Goal: Information Seeking & Learning: Learn about a topic

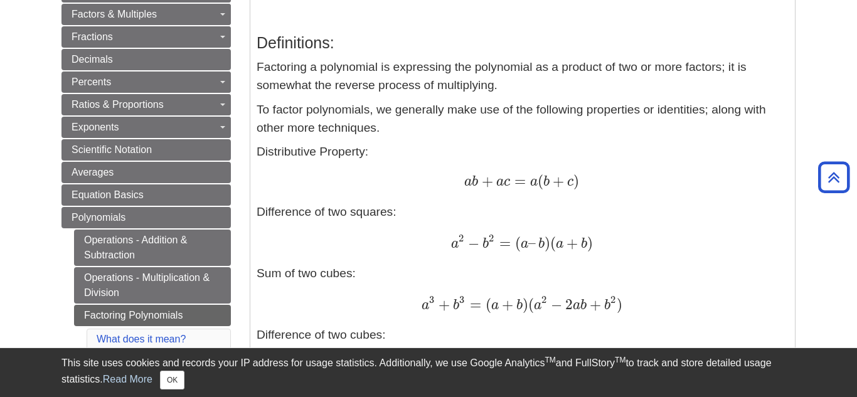
drag, startPoint x: 856, startPoint y: 39, endPoint x: 855, endPoint y: 83, distance: 43.9
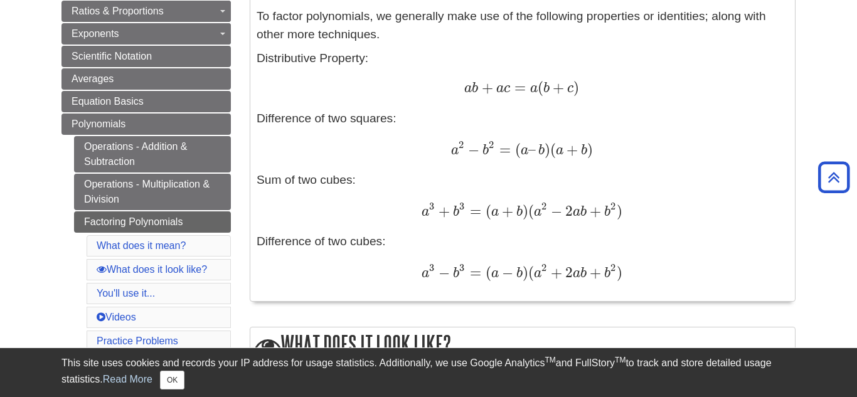
scroll to position [329, 0]
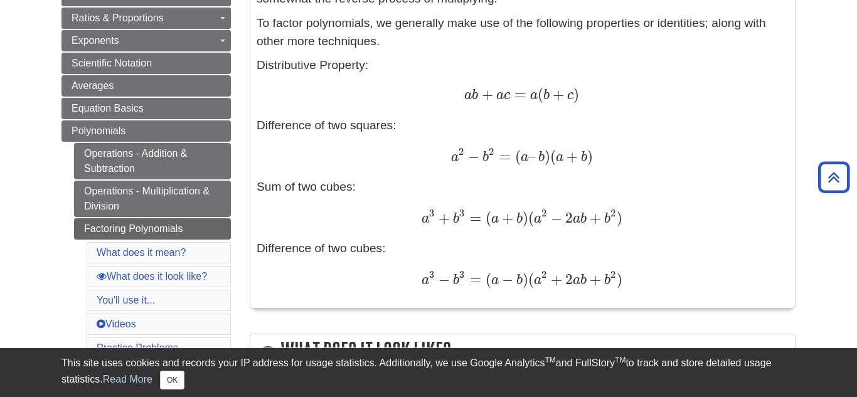
click at [483, 107] on div "Definitions: Factoring a polynomial is expressing the polynomial as a product o…" at bounding box center [523, 118] width 532 height 366
drag, startPoint x: 856, startPoint y: 105, endPoint x: 856, endPoint y: 116, distance: 10.7
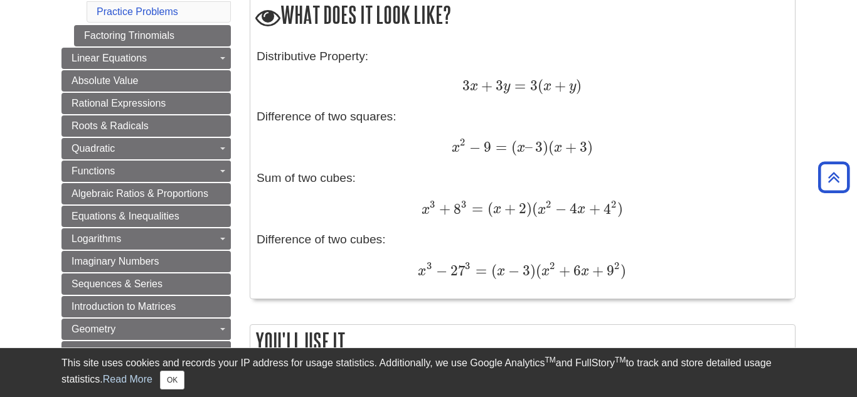
scroll to position [669, 0]
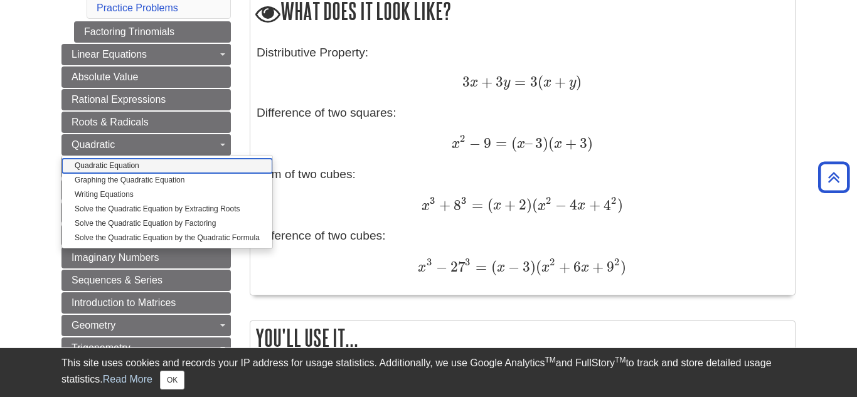
click at [206, 169] on link "Quadratic Equation" at bounding box center [167, 166] width 210 height 14
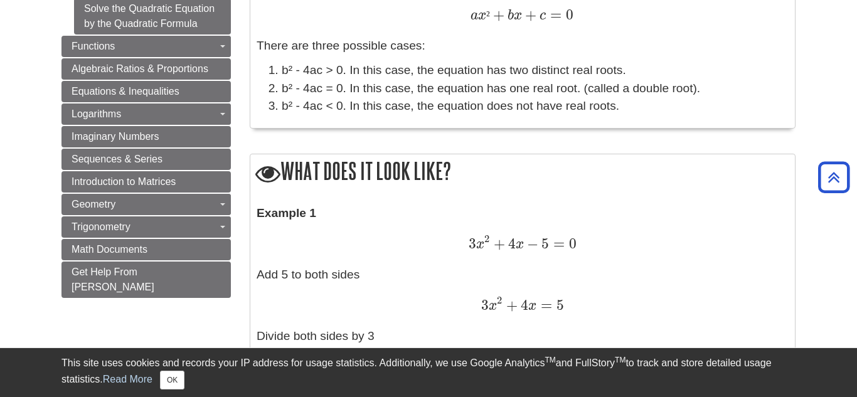
scroll to position [871, 0]
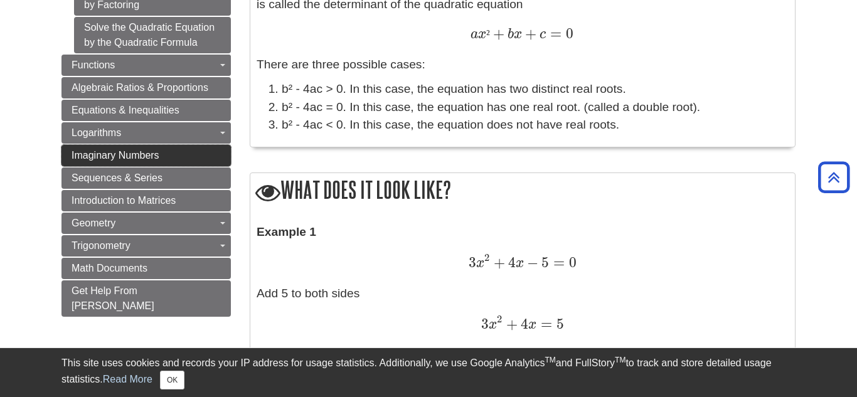
click at [227, 157] on link "Imaginary Numbers" at bounding box center [145, 155] width 169 height 21
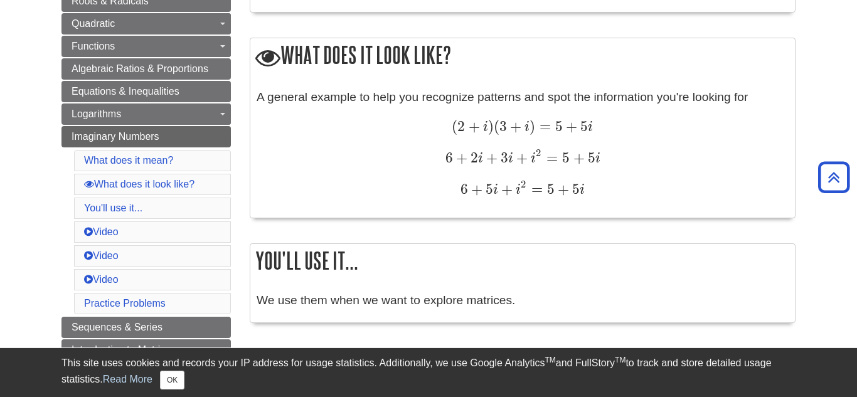
scroll to position [570, 0]
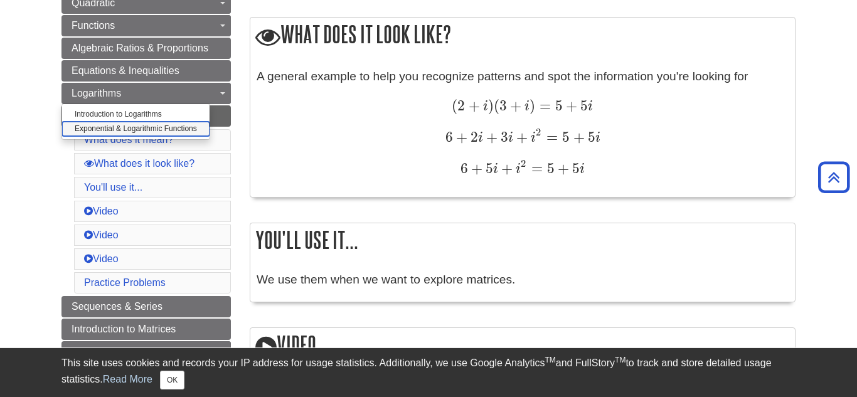
click at [154, 127] on link "Exponential & Logarithmic Functions" at bounding box center [135, 129] width 147 height 14
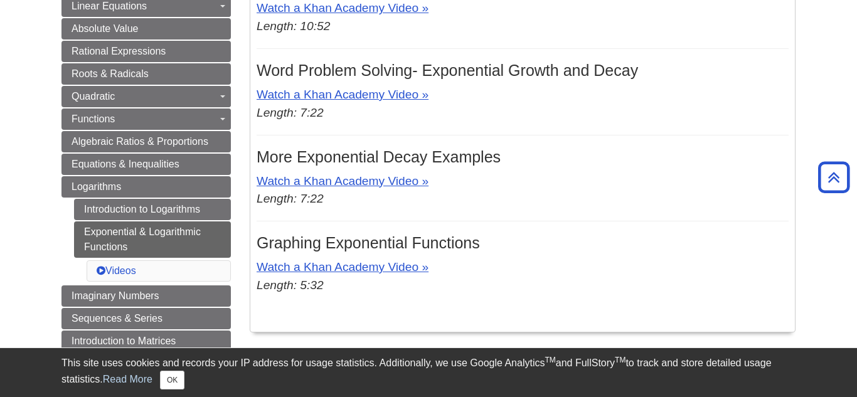
scroll to position [462, 0]
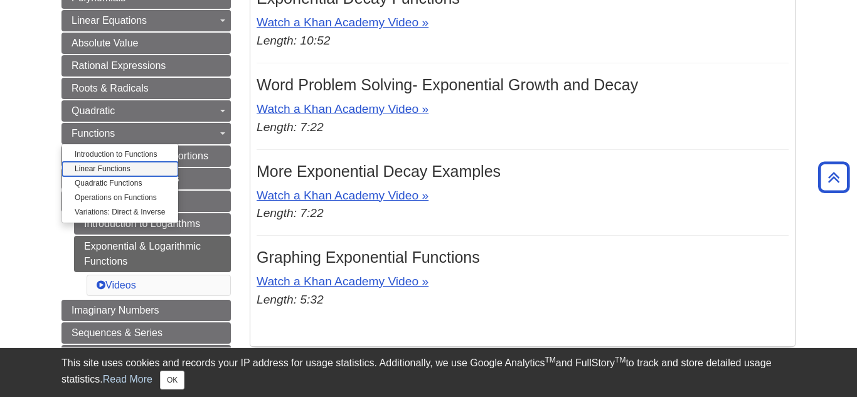
click at [104, 171] on link "Linear Functions" at bounding box center [120, 169] width 116 height 14
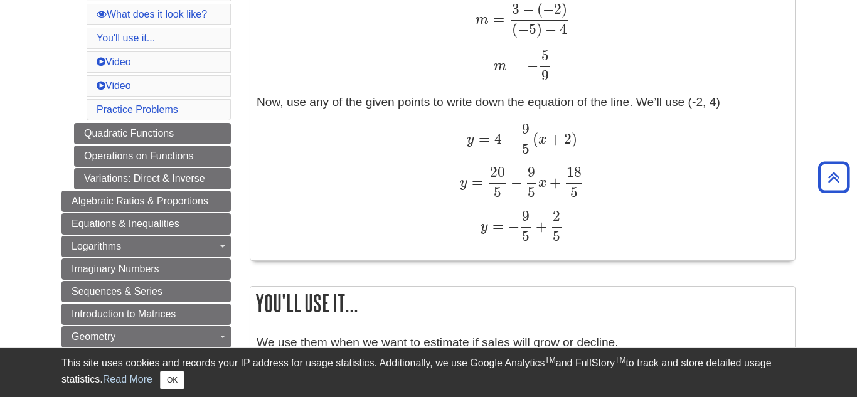
scroll to position [677, 0]
